Goal: Find specific page/section: Find specific page/section

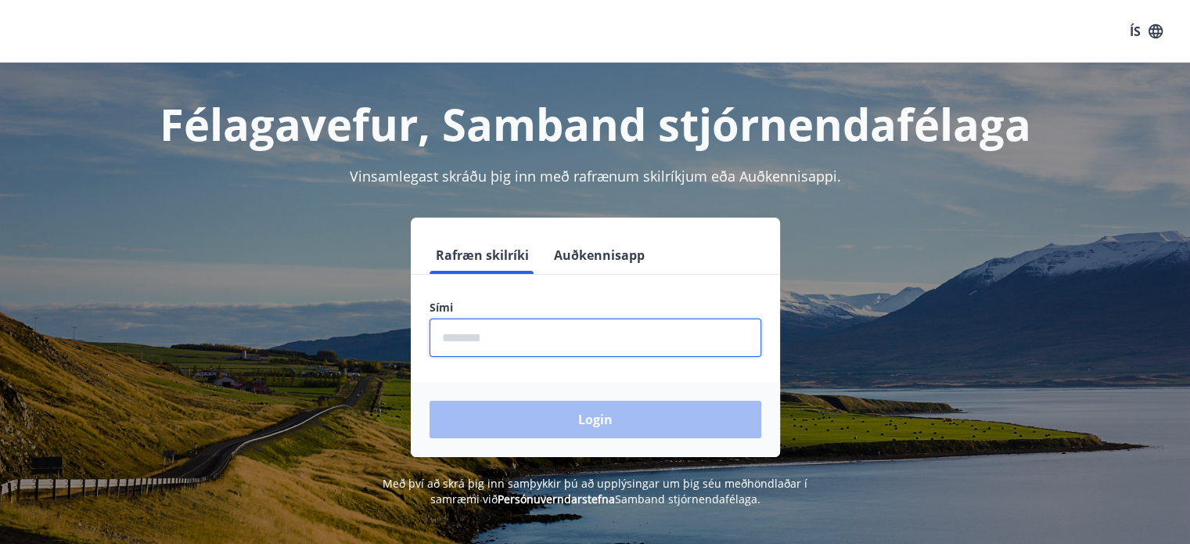
click at [468, 331] on input "phone" at bounding box center [595, 337] width 332 height 38
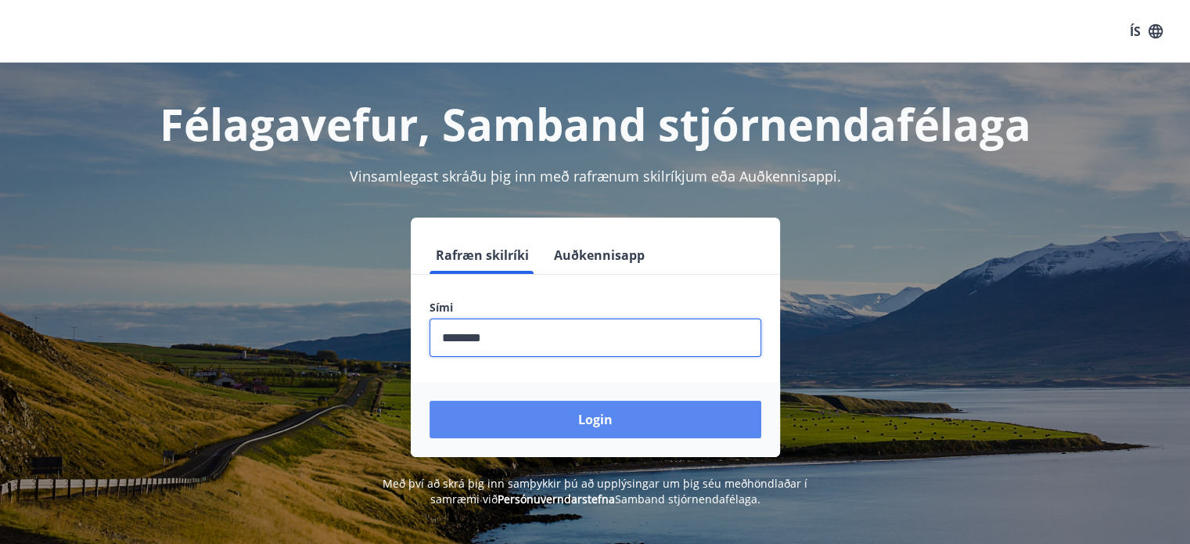
type input "********"
click at [589, 415] on button "Login" at bounding box center [595, 419] width 332 height 38
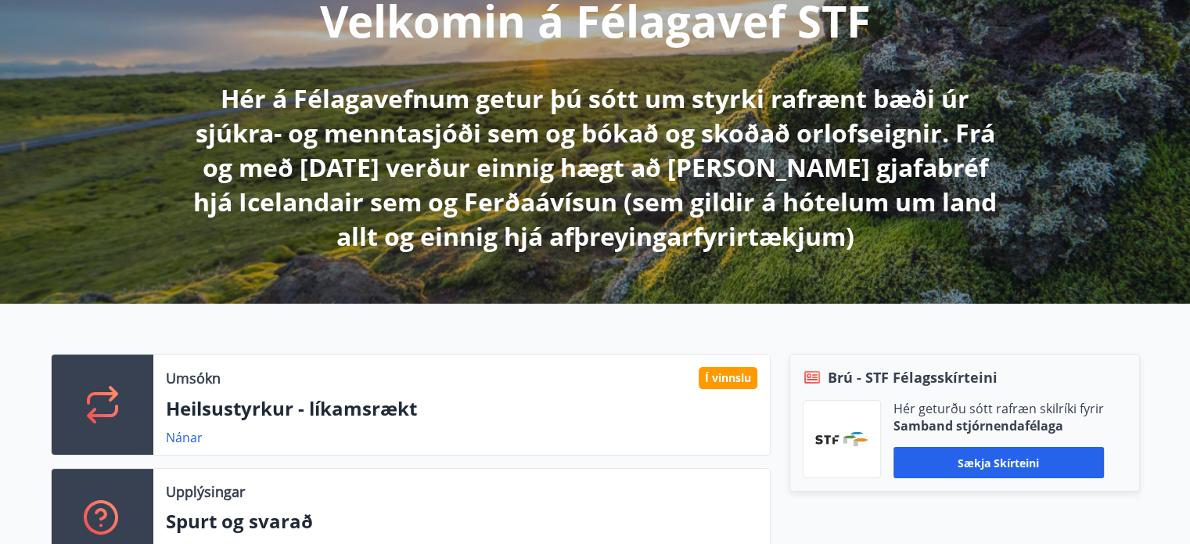
scroll to position [391, 0]
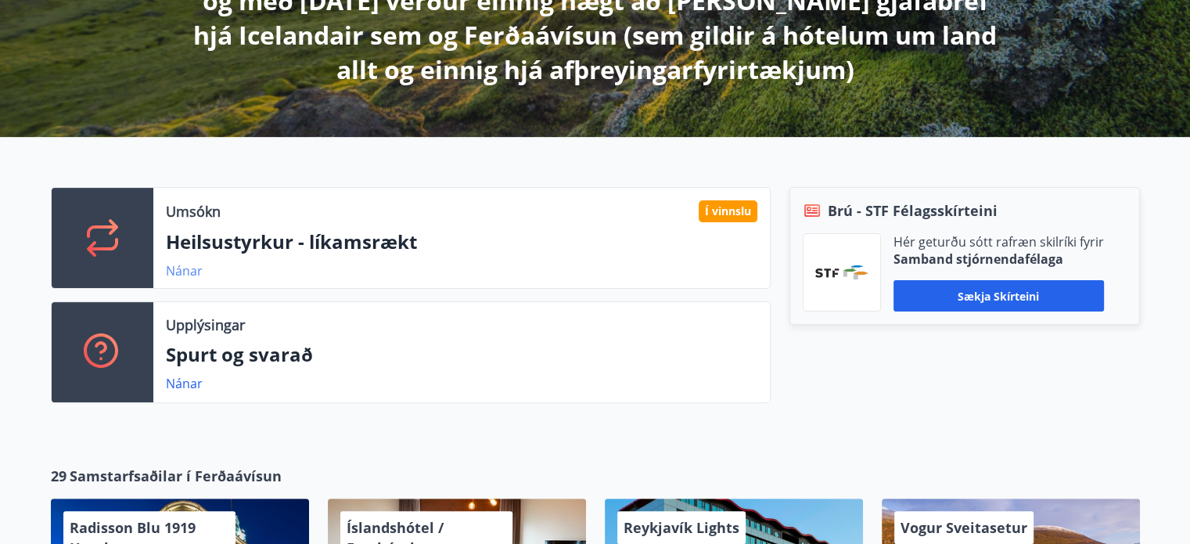
click at [177, 268] on link "Nánar" at bounding box center [184, 270] width 37 height 17
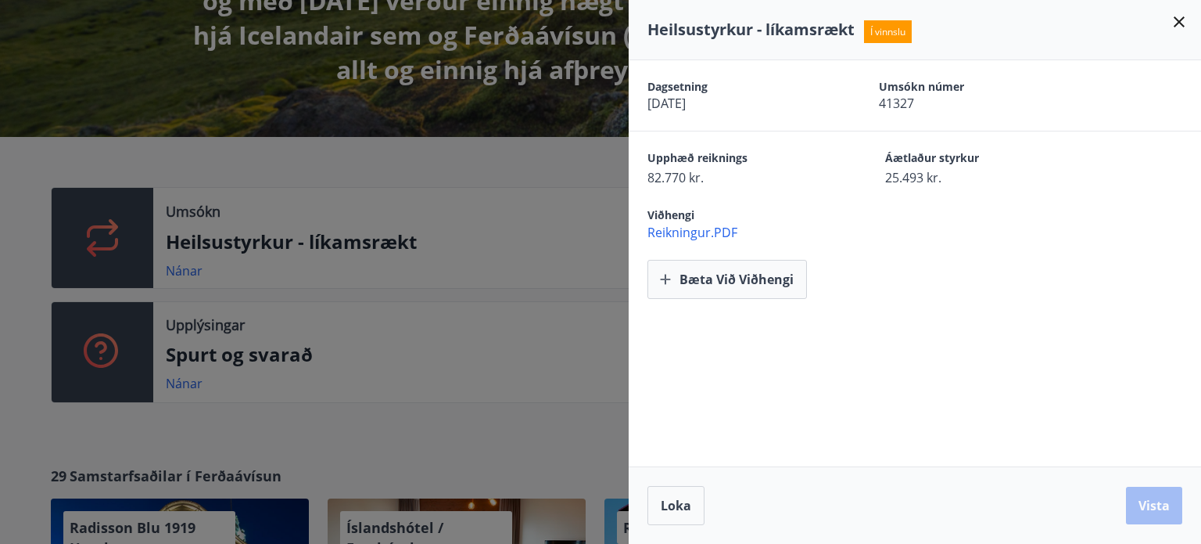
click at [695, 233] on span "Reikningur.PDF" at bounding box center [925, 232] width 554 height 17
click at [1176, 16] on icon at bounding box center [1179, 22] width 19 height 19
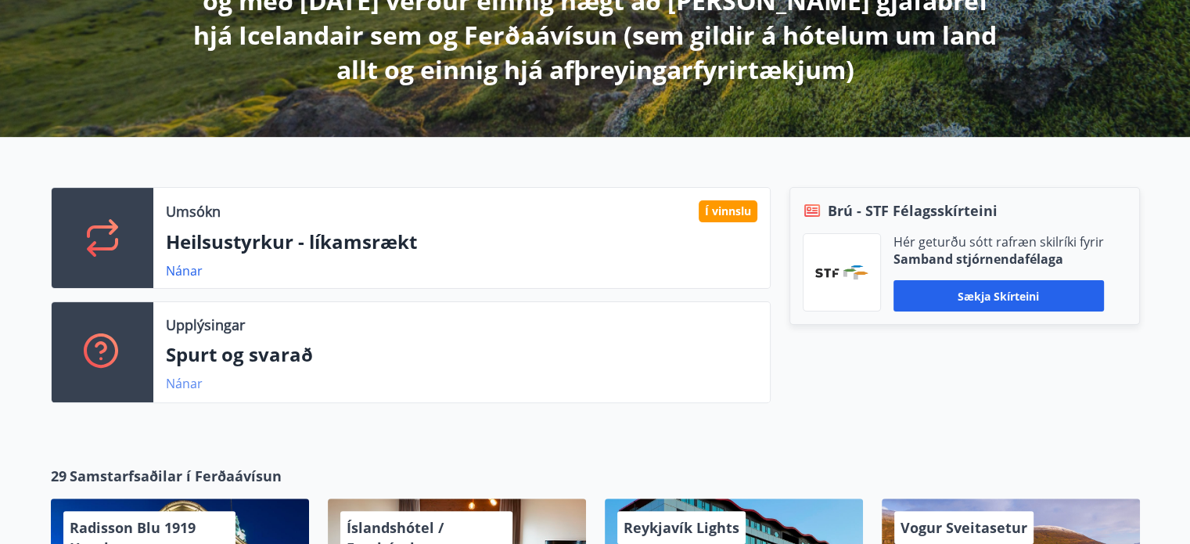
click at [178, 380] on link "Nánar" at bounding box center [184, 383] width 37 height 17
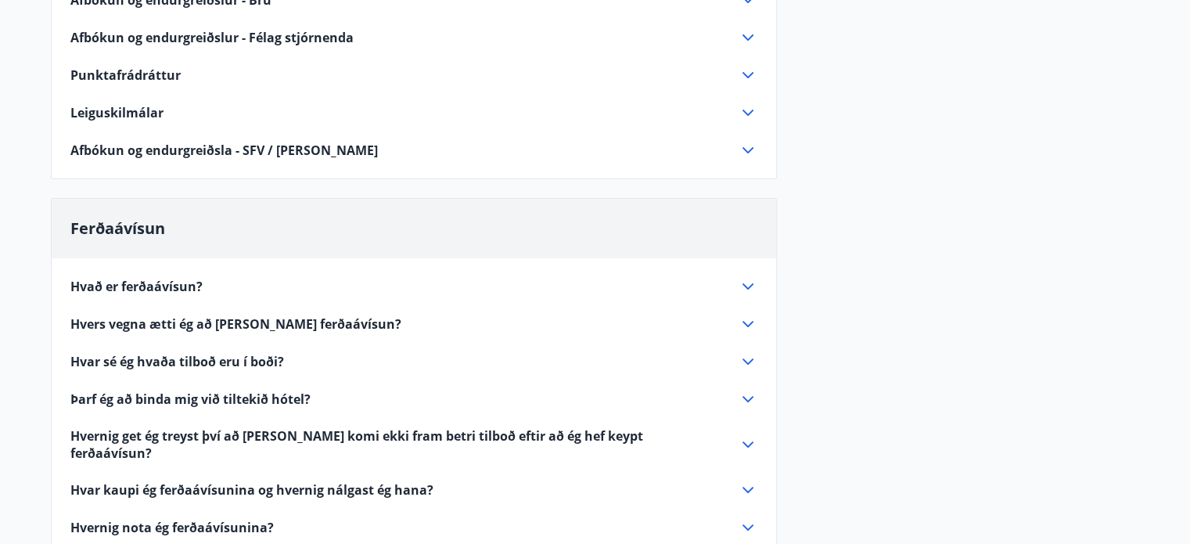
scroll to position [469, 0]
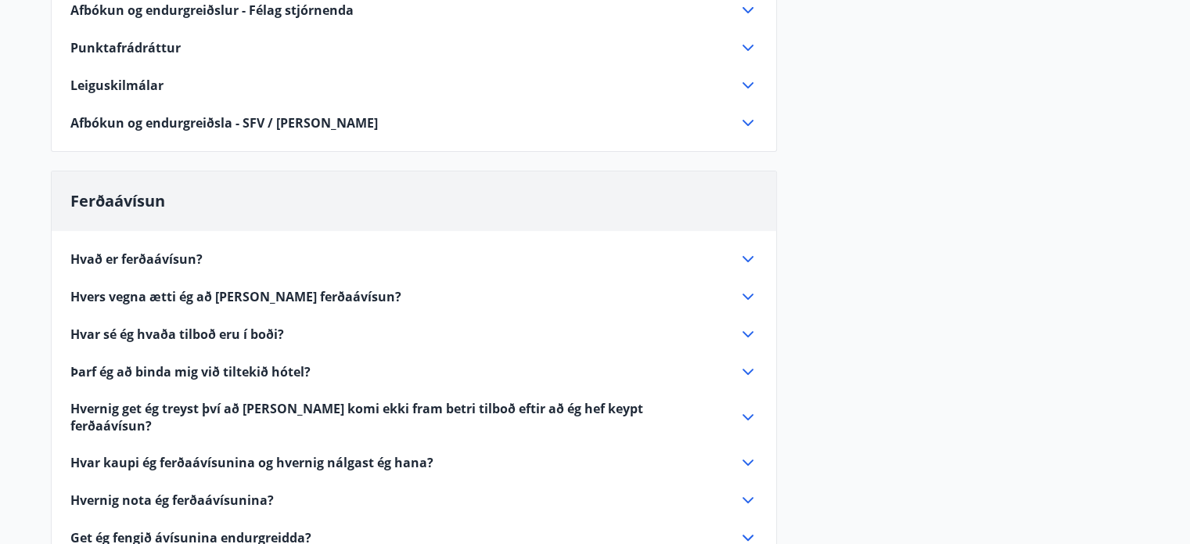
click at [748, 257] on icon at bounding box center [747, 259] width 19 height 19
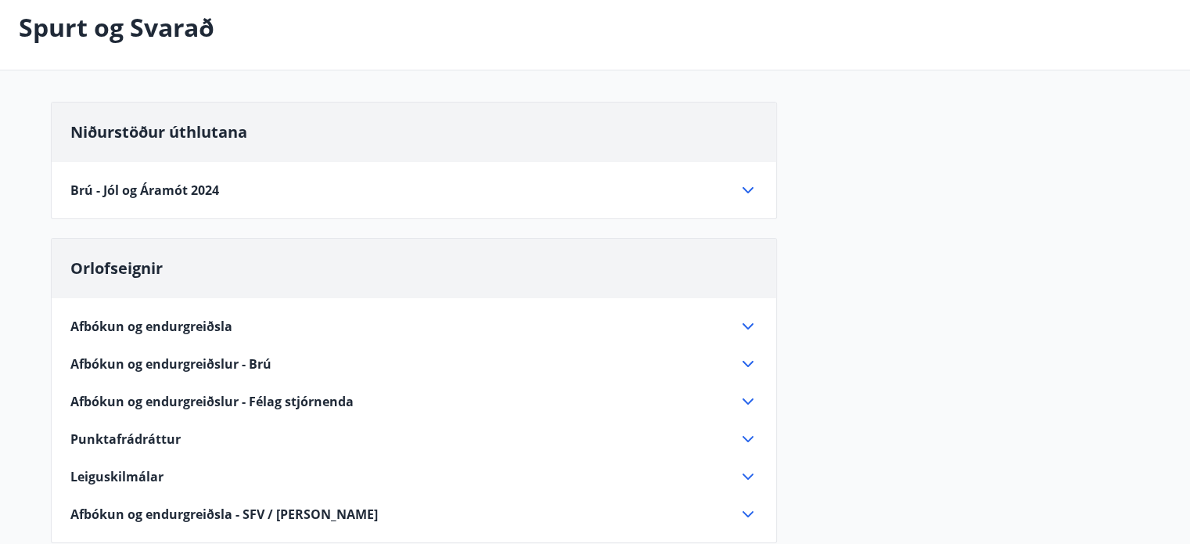
scroll to position [235, 0]
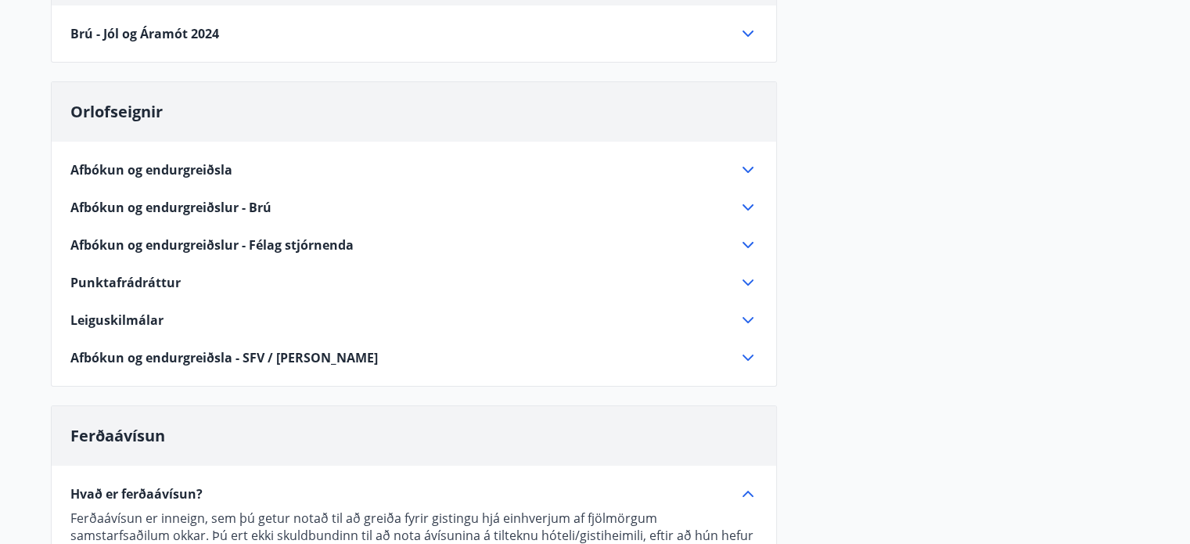
click at [745, 284] on icon at bounding box center [747, 282] width 19 height 19
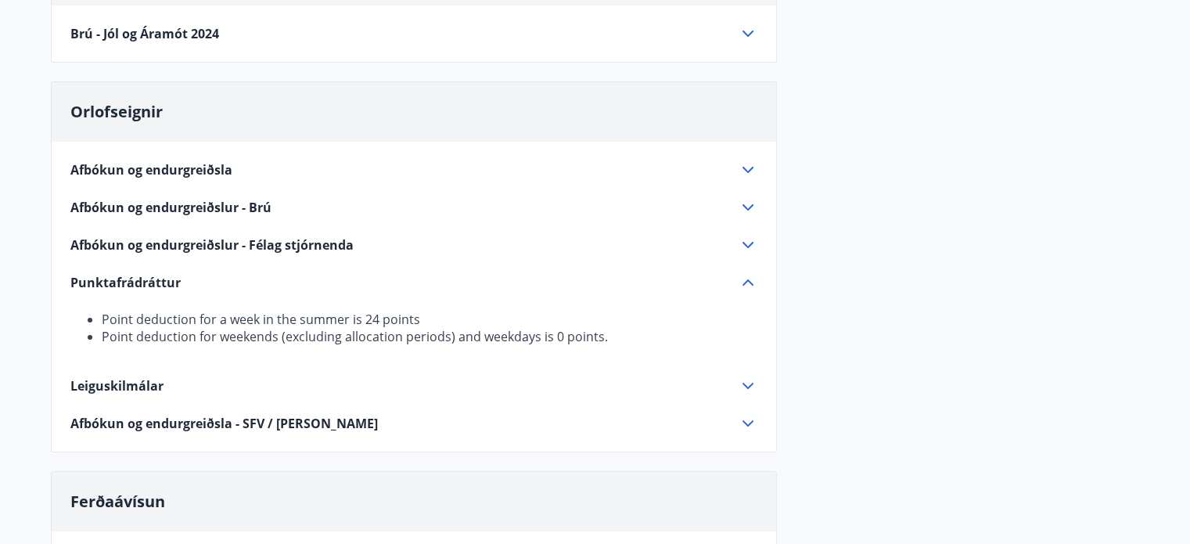
click at [748, 278] on icon at bounding box center [747, 282] width 19 height 19
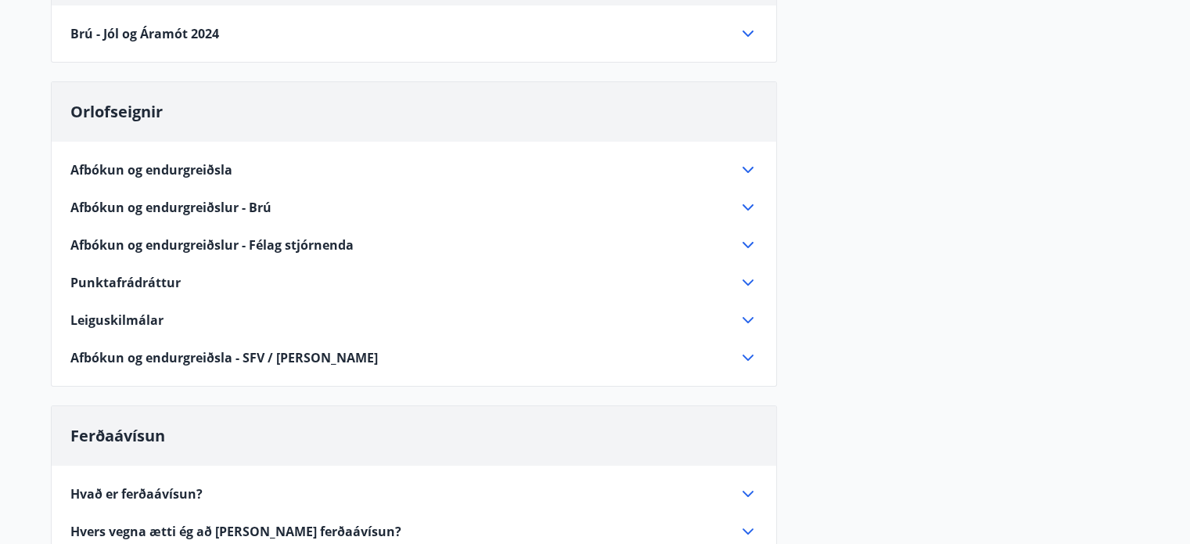
click at [747, 353] on icon at bounding box center [747, 357] width 19 height 19
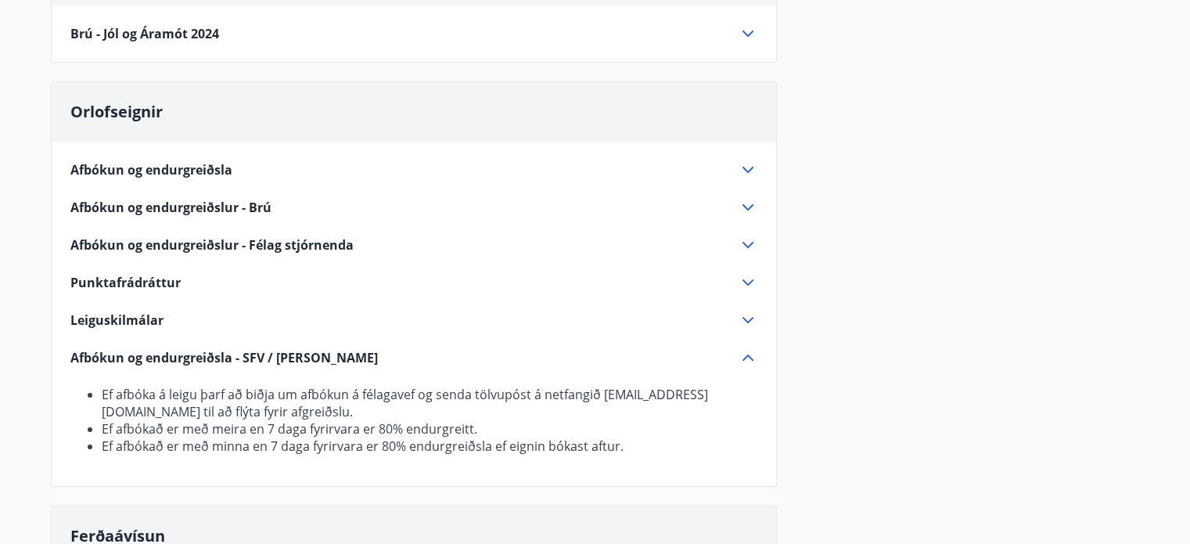
click at [745, 357] on icon at bounding box center [747, 357] width 19 height 19
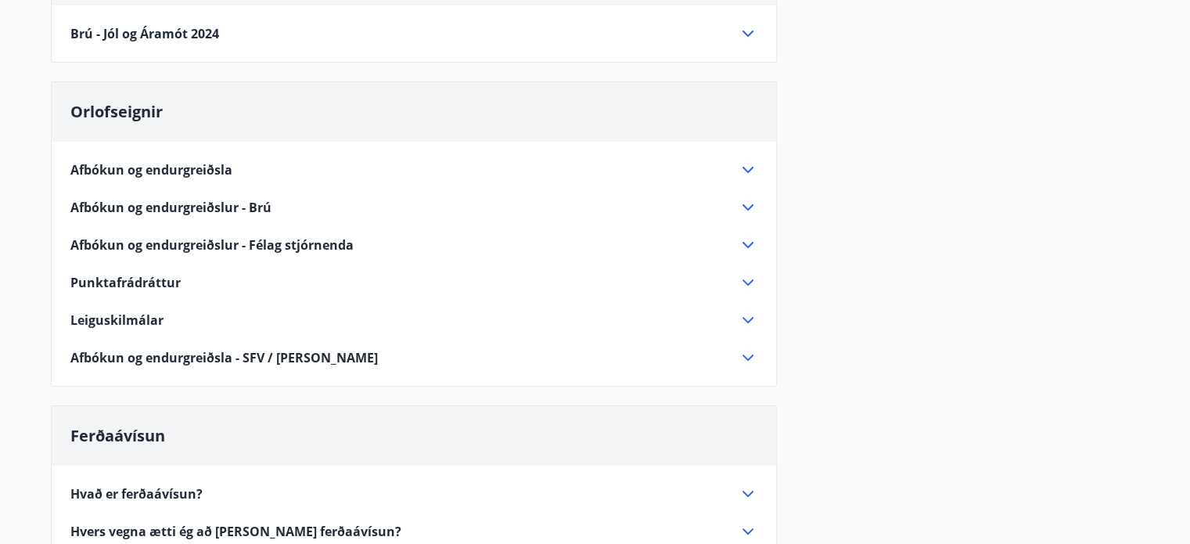
click at [748, 242] on icon at bounding box center [747, 244] width 19 height 19
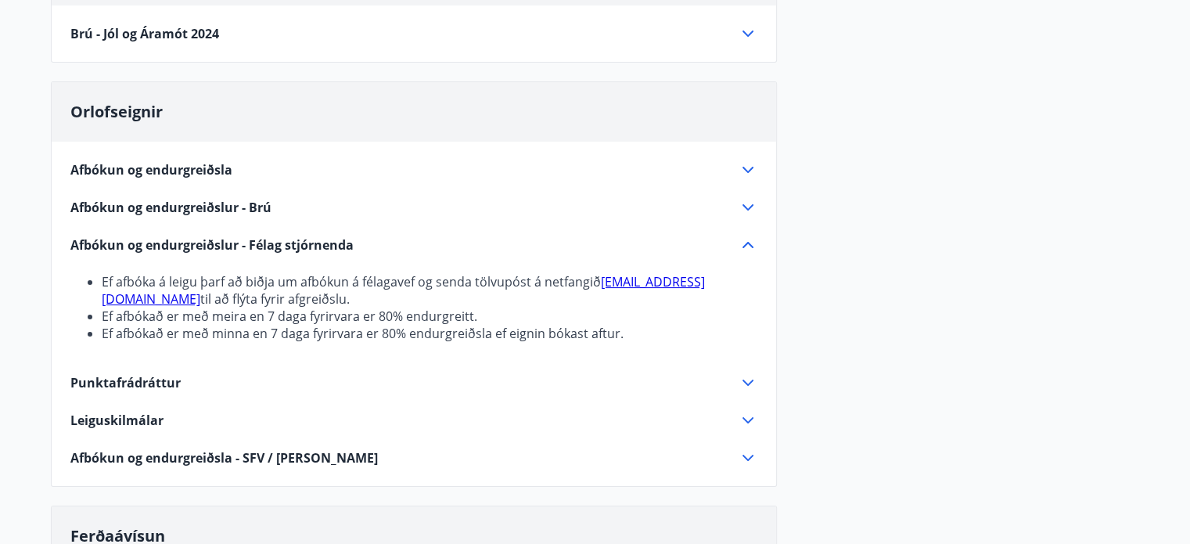
click at [744, 242] on icon at bounding box center [747, 244] width 19 height 19
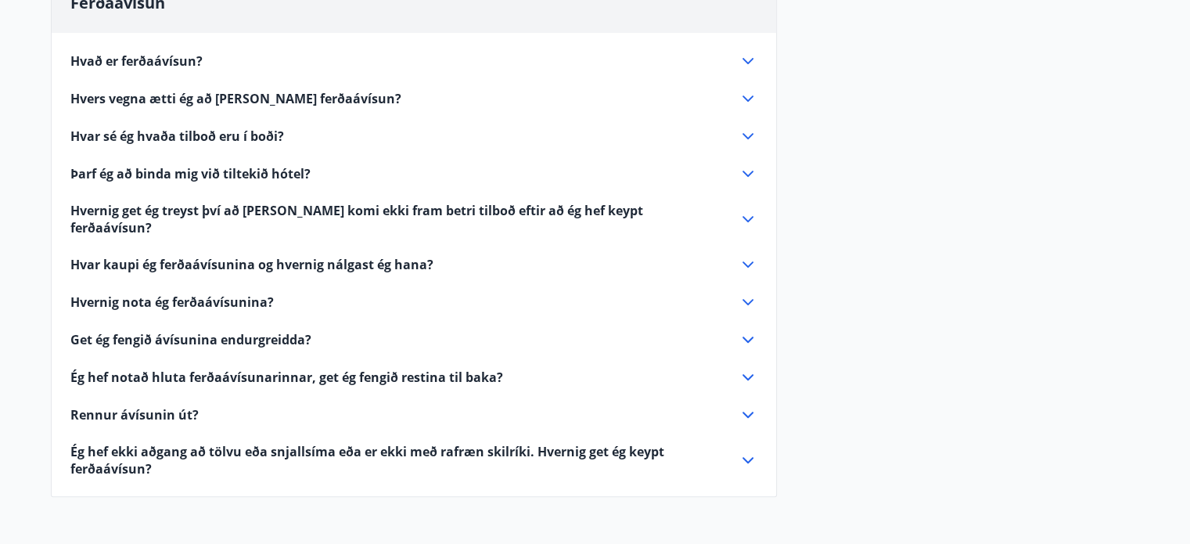
scroll to position [346, 0]
